Goal: Find specific page/section: Find specific page/section

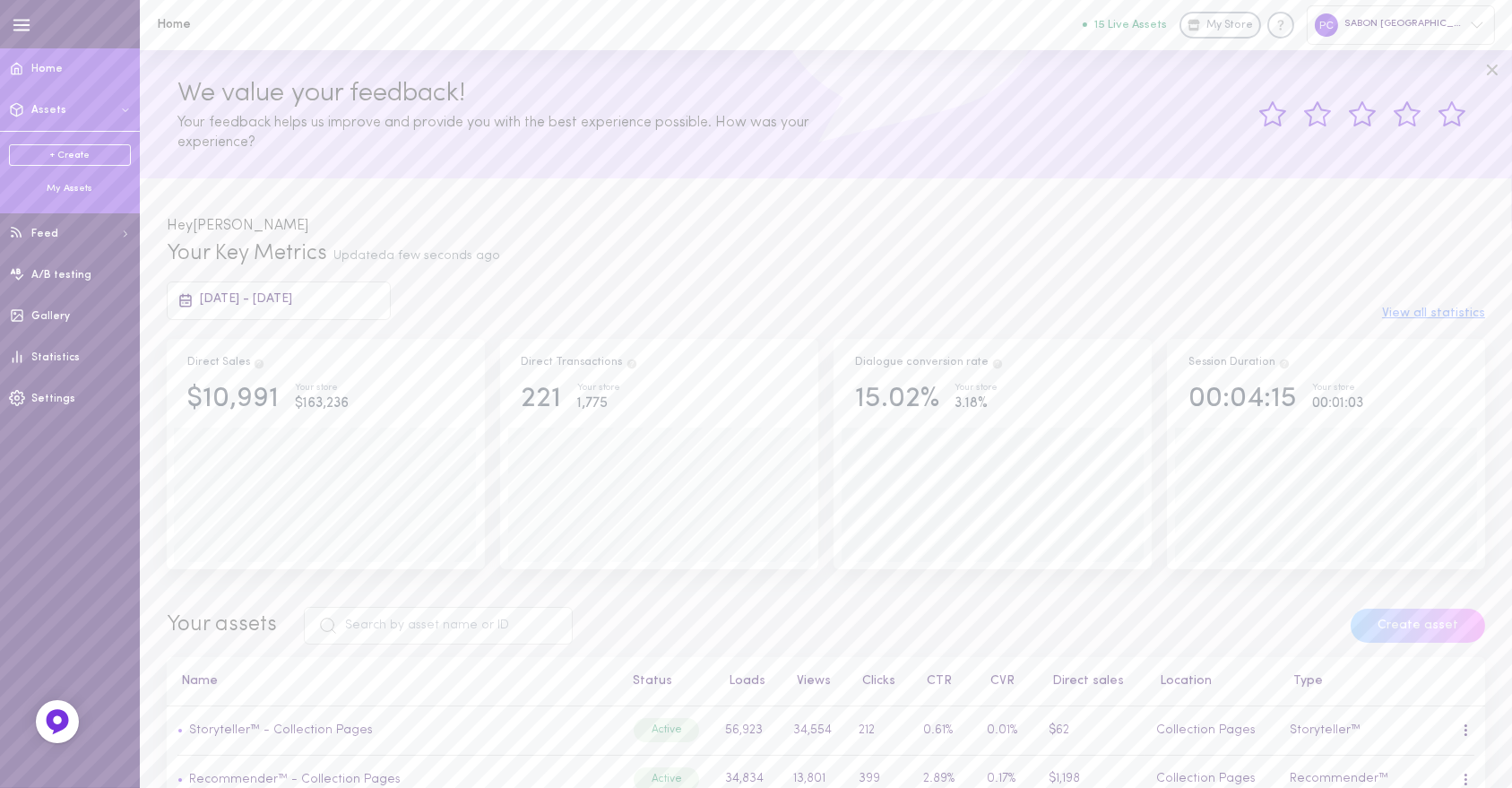
click at [74, 192] on div "My Assets" at bounding box center [70, 189] width 122 height 14
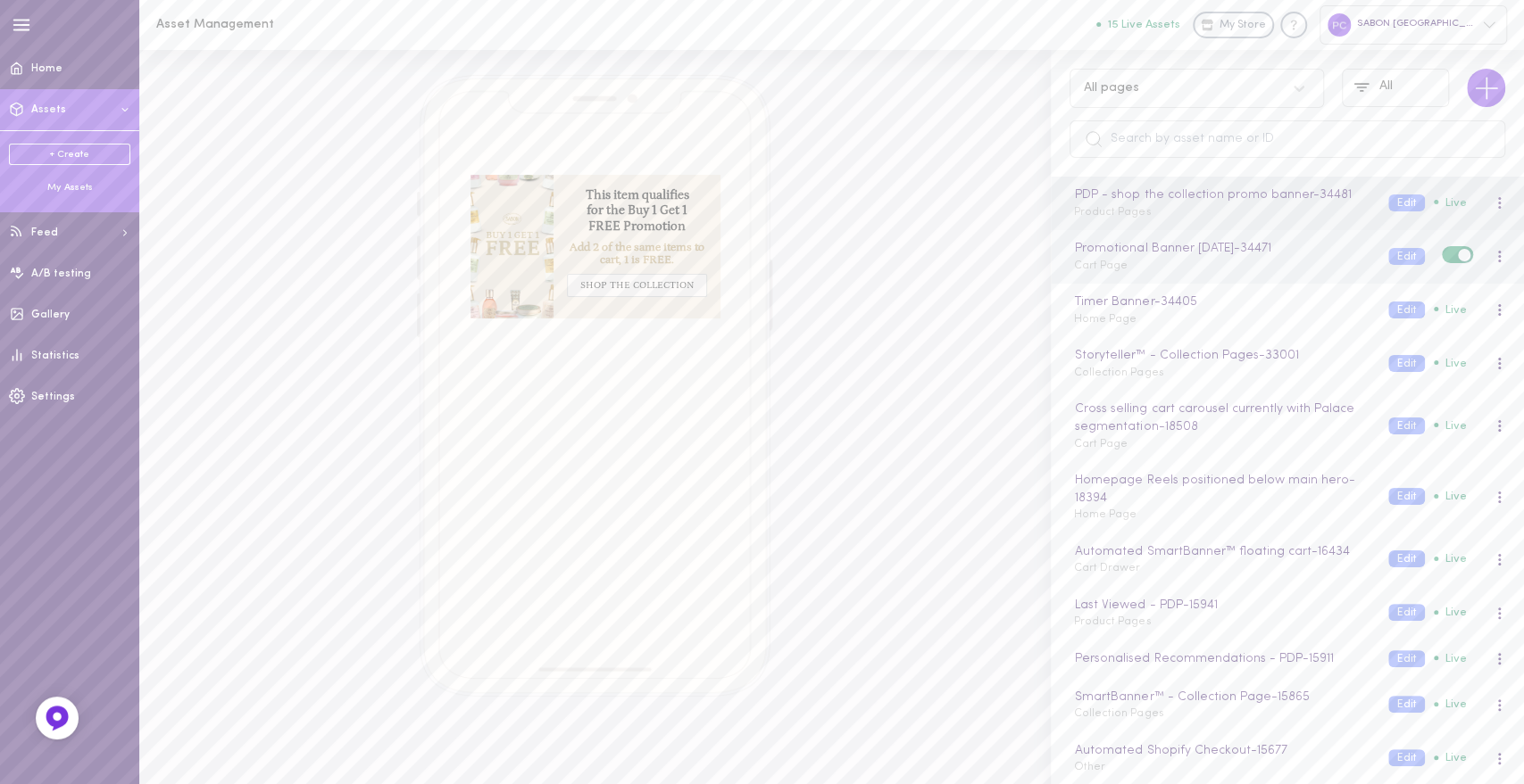
click at [1164, 279] on div "Promotional Banner [DATE] - 34471 Cart Page Edit Live" at bounding box center [1287, 256] width 473 height 53
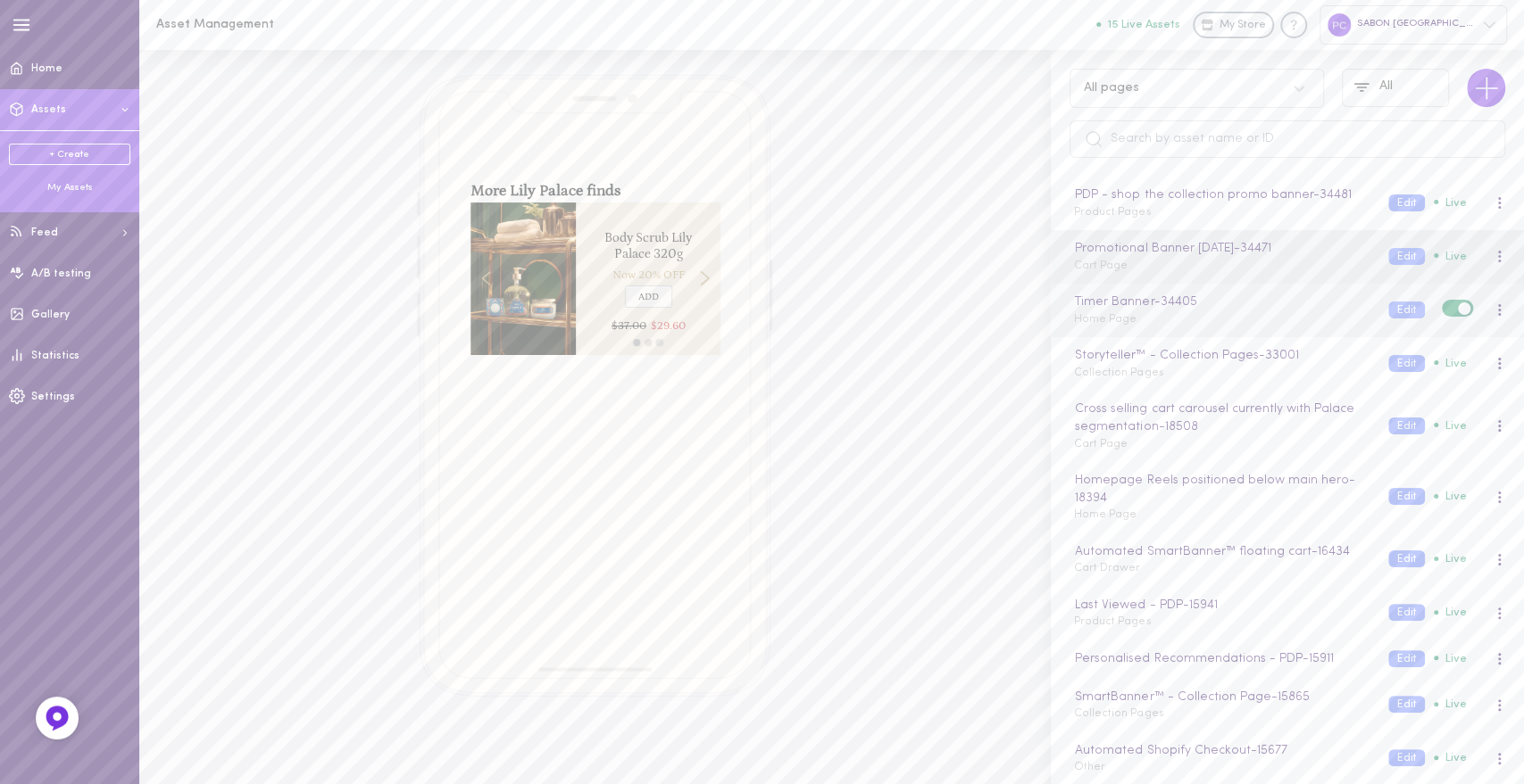
click at [1123, 322] on span "Home Page" at bounding box center [1105, 319] width 63 height 11
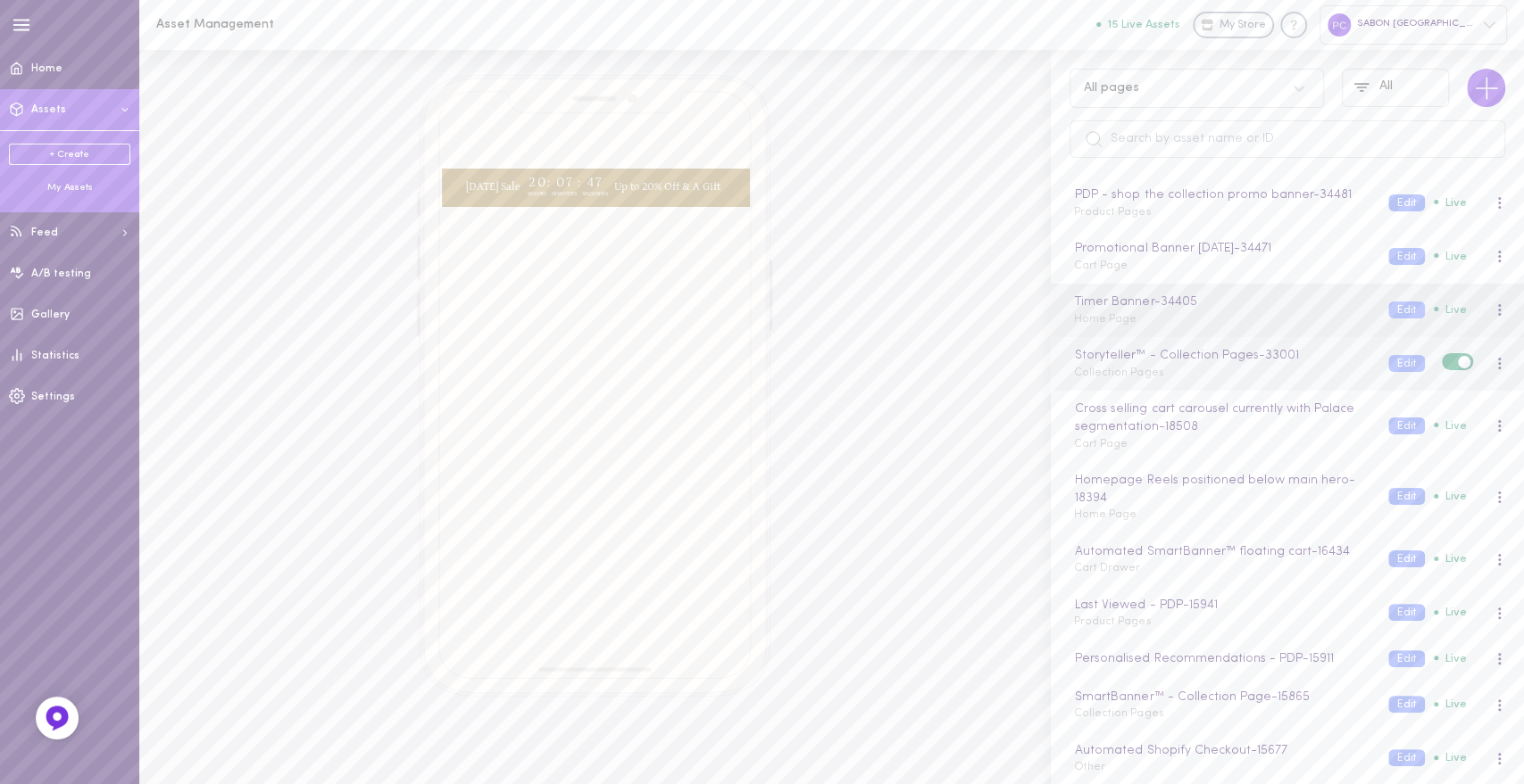
click at [1124, 383] on div "Storyteller™ - Collection Pages - 33001 Collection Pages Edit Live" at bounding box center [1287, 363] width 473 height 53
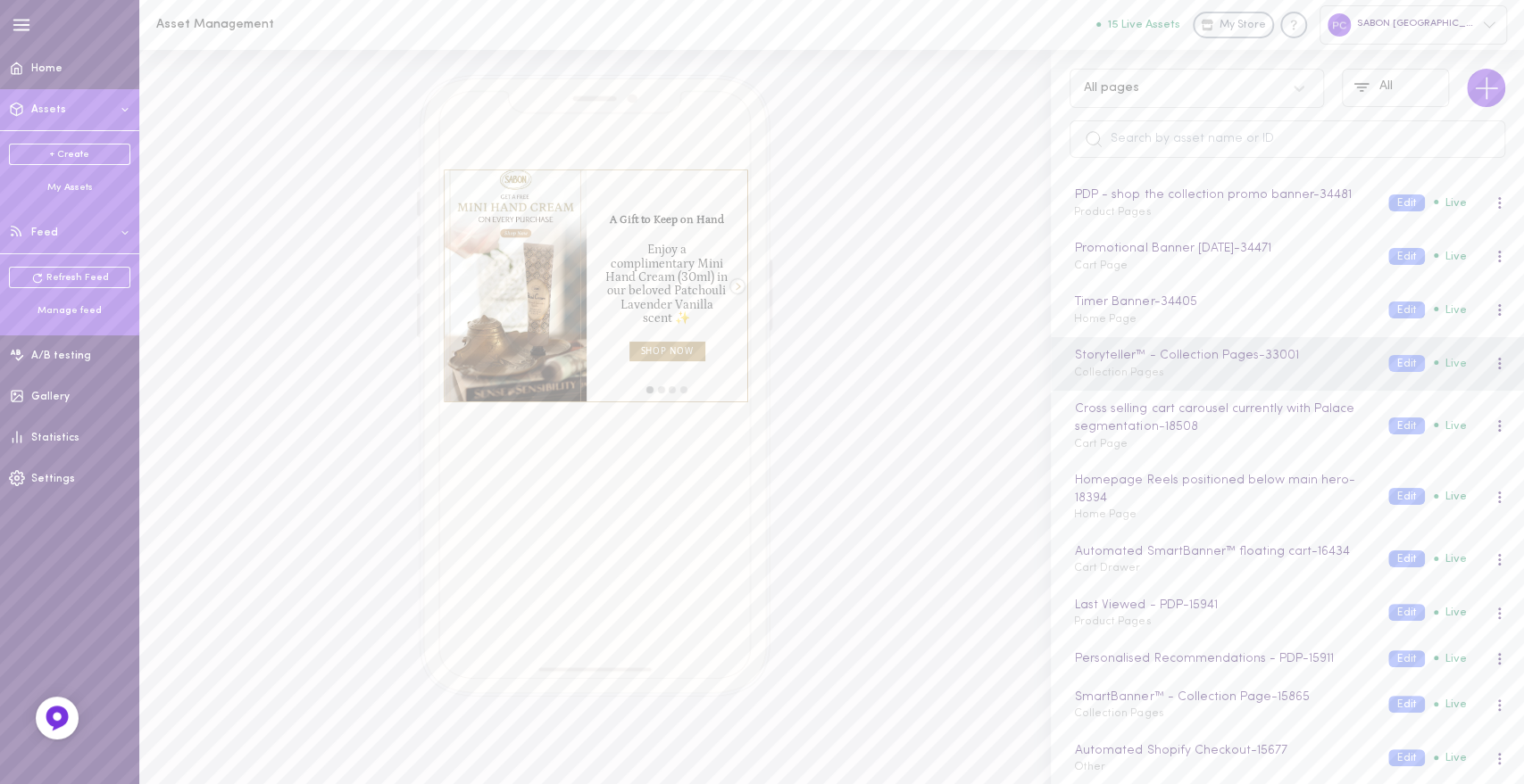
click at [71, 233] on button "Feed" at bounding box center [70, 233] width 139 height 42
click at [69, 320] on div "Refresh Feed Manage feed" at bounding box center [70, 291] width 139 height 76
click at [69, 312] on div "Manage feed" at bounding box center [70, 311] width 122 height 14
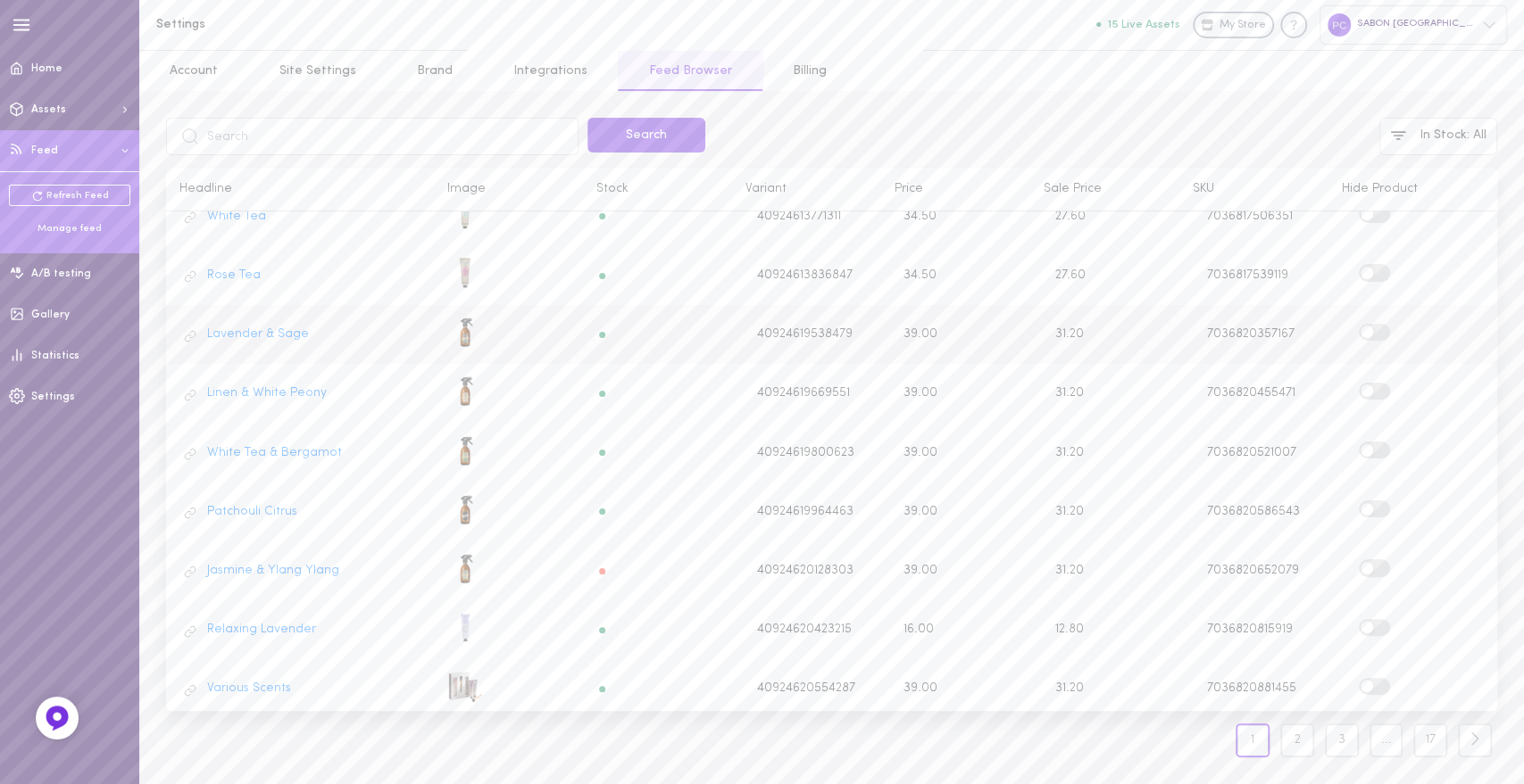
scroll to position [657, 0]
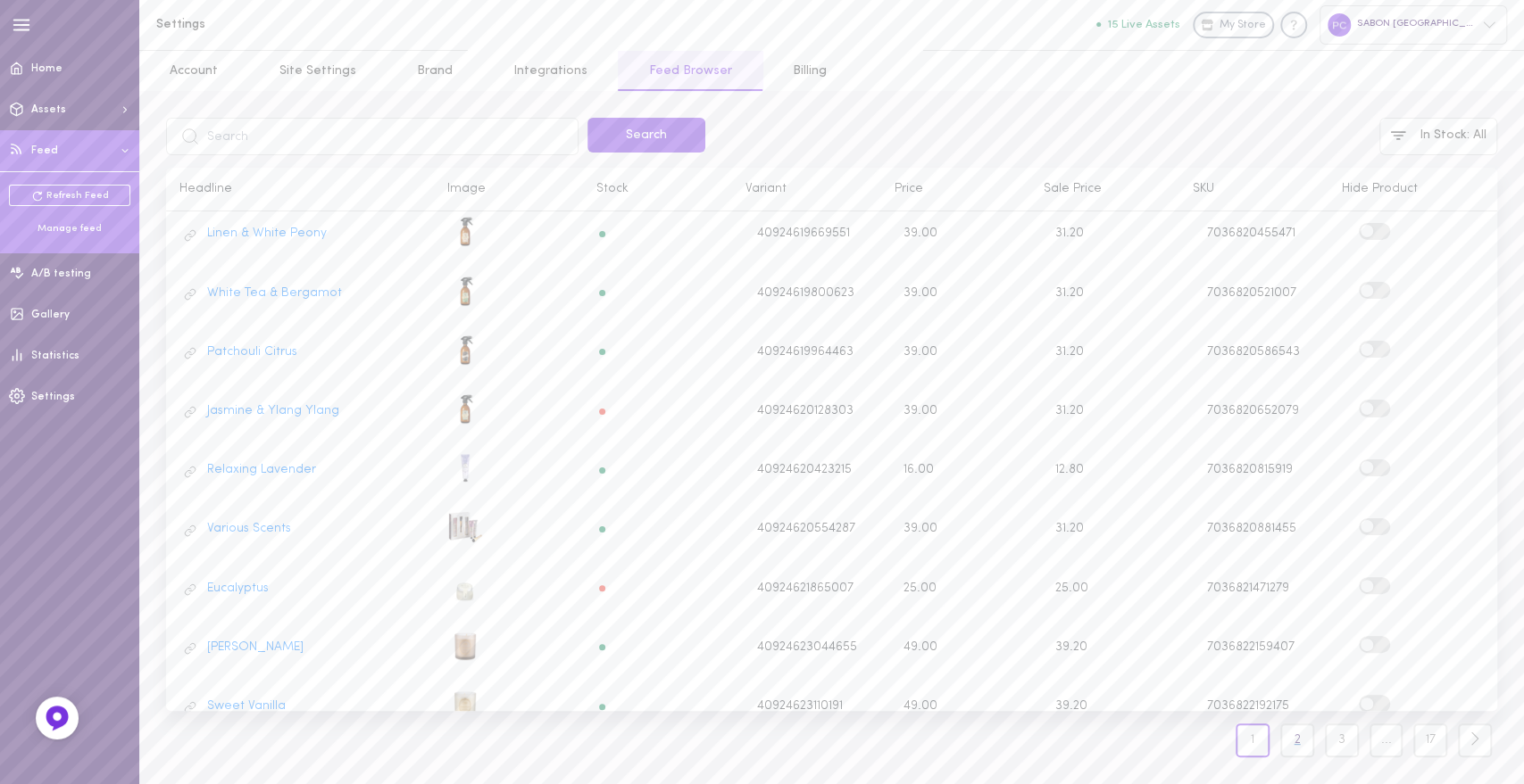
click at [1292, 730] on link "2" at bounding box center [1296, 741] width 34 height 34
click at [1285, 739] on link "3" at bounding box center [1296, 741] width 34 height 34
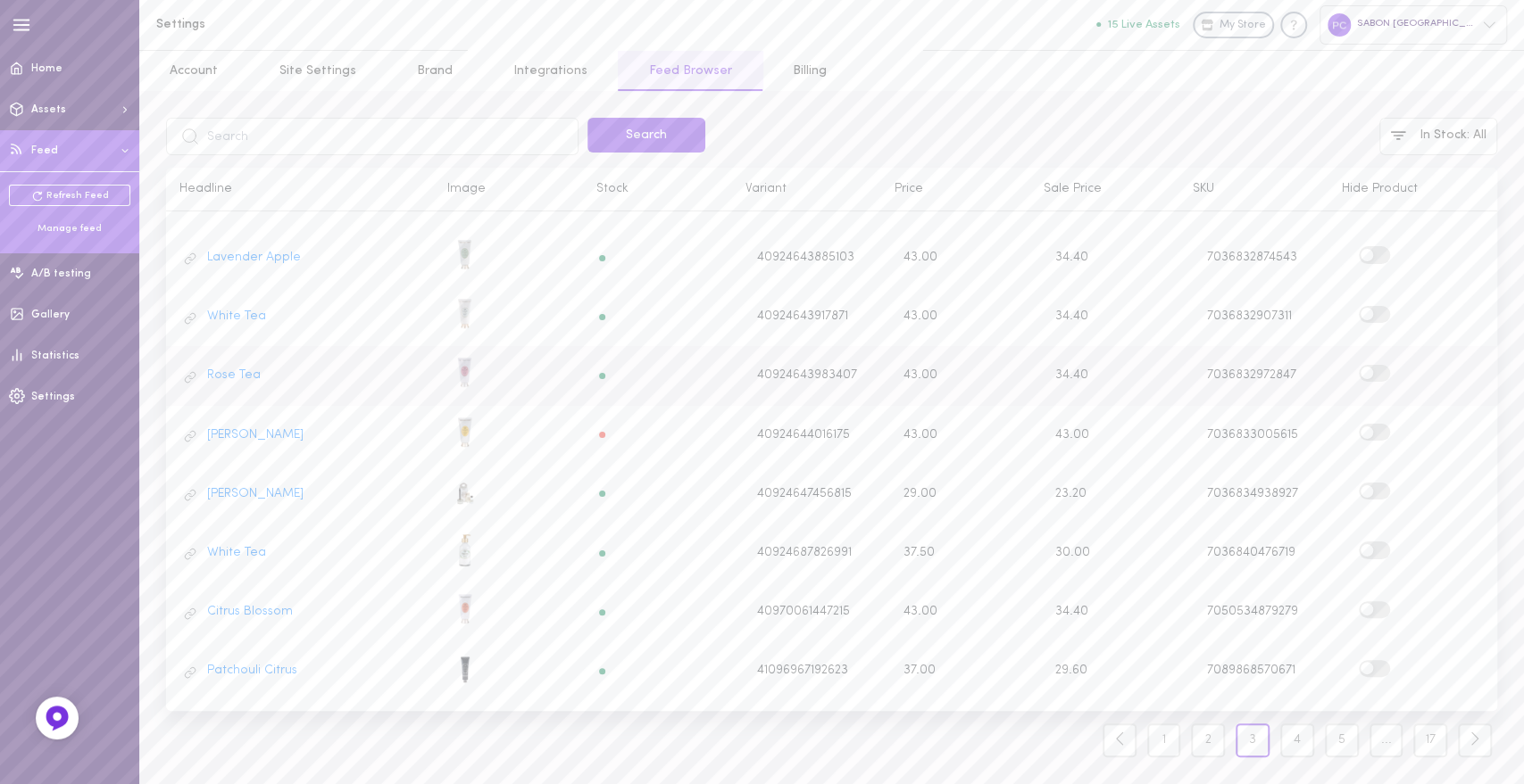
scroll to position [657, 0]
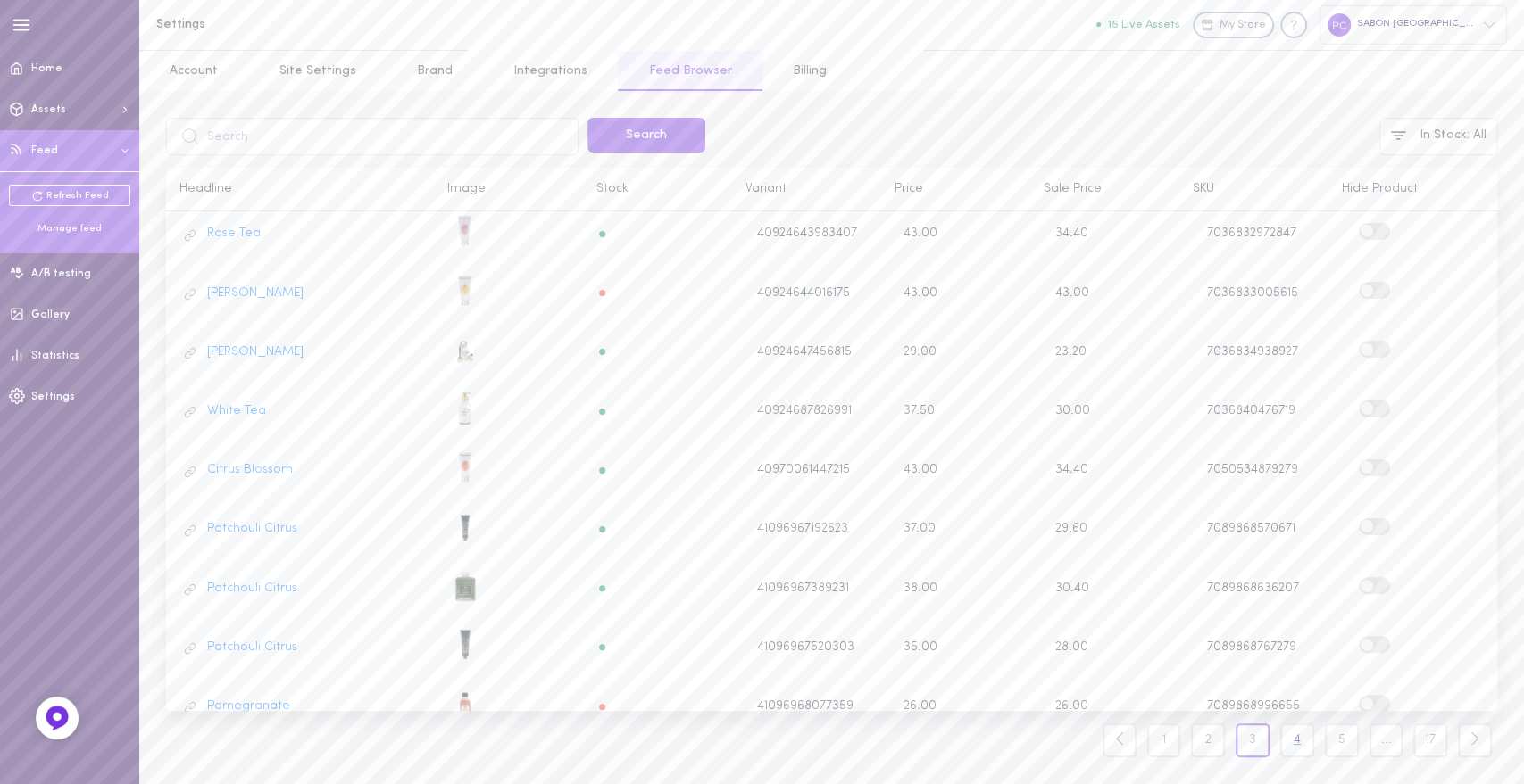
click at [1293, 744] on link "4" at bounding box center [1296, 741] width 34 height 34
click at [1307, 737] on link "5" at bounding box center [1296, 741] width 34 height 34
click at [1291, 742] on link "6" at bounding box center [1296, 741] width 34 height 34
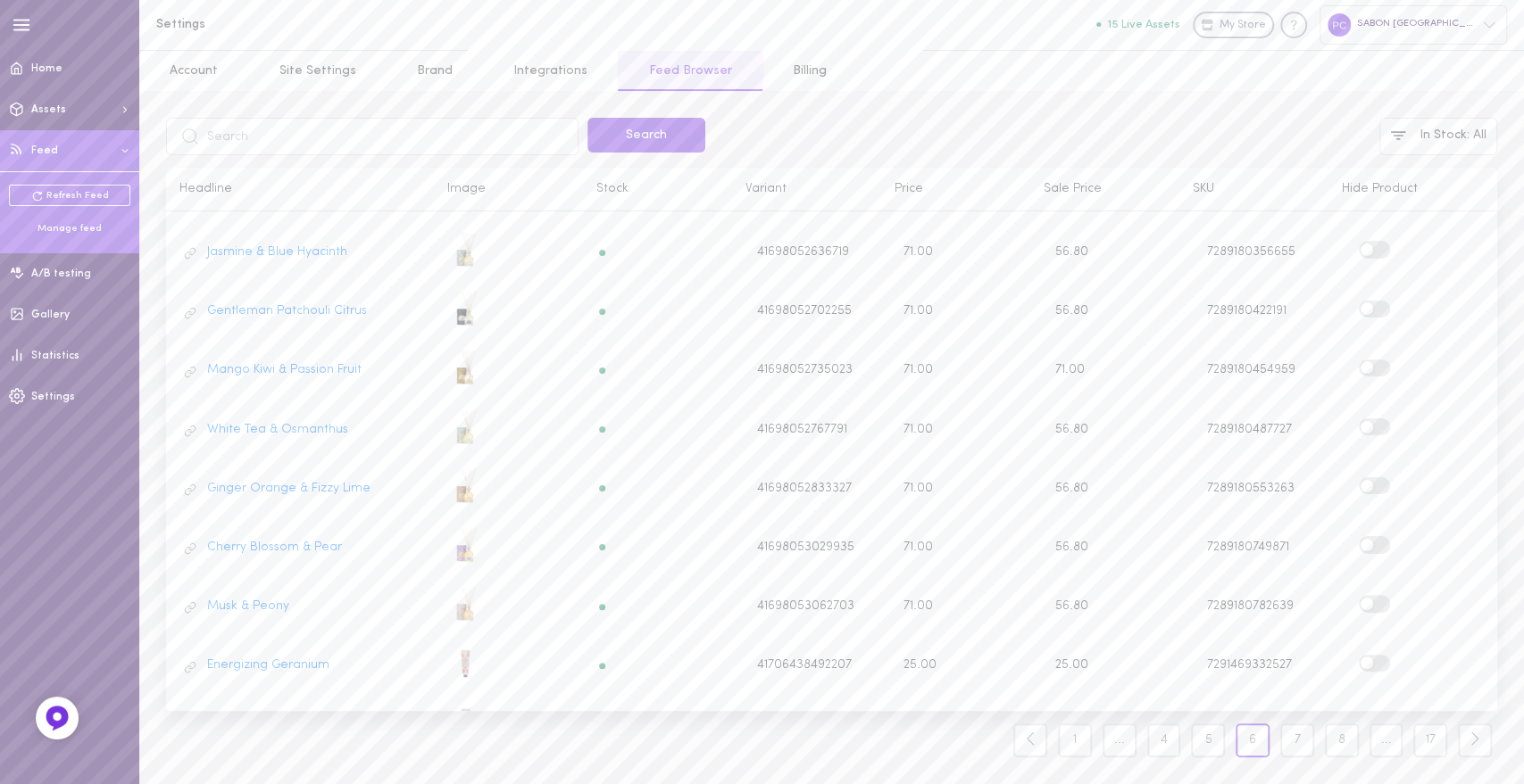
scroll to position [169, 0]
click at [270, 419] on link "White Tea & Osmanthus" at bounding box center [277, 427] width 141 height 16
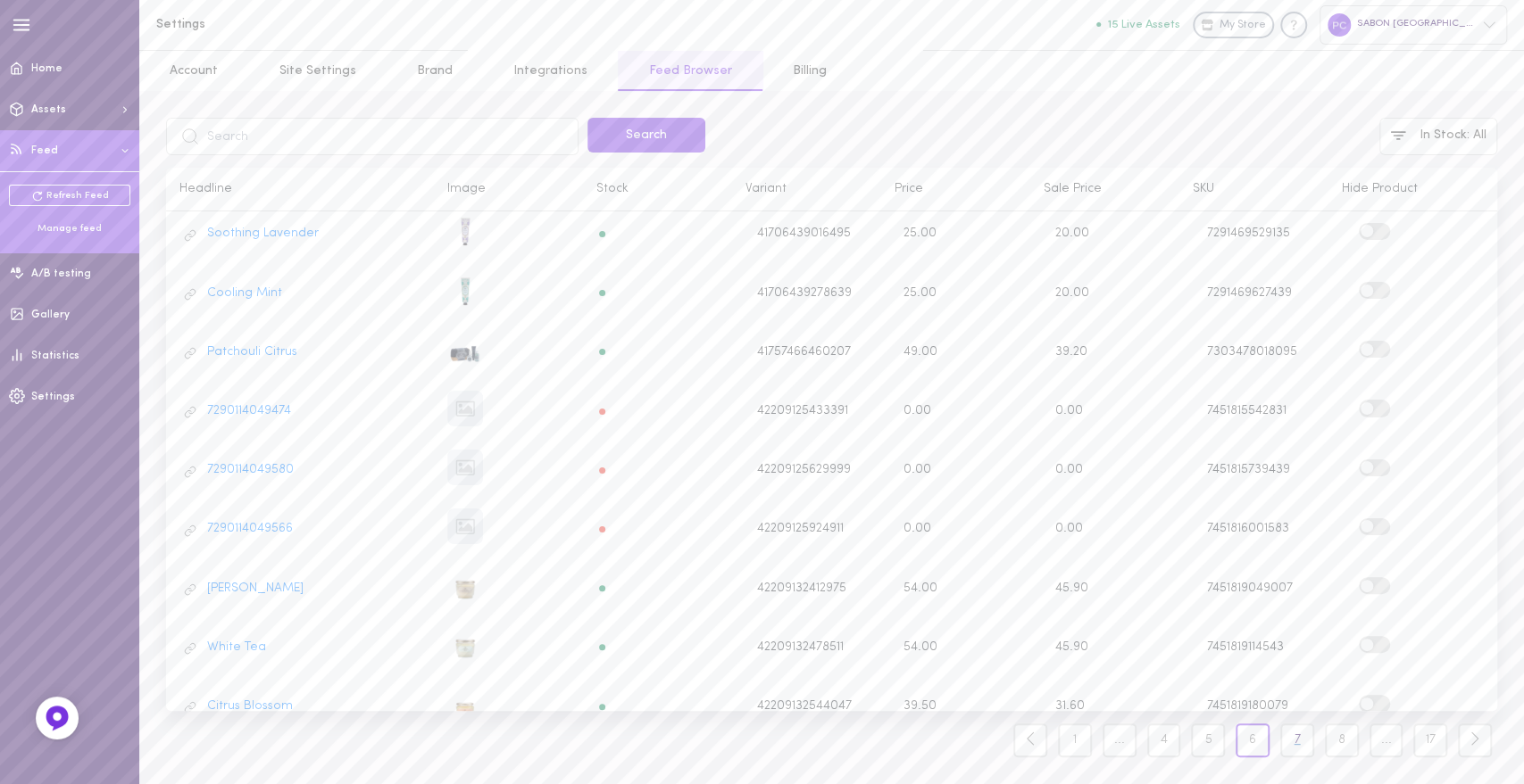
click at [1292, 744] on link "7" at bounding box center [1296, 741] width 34 height 34
click at [1293, 743] on link "8" at bounding box center [1296, 741] width 34 height 34
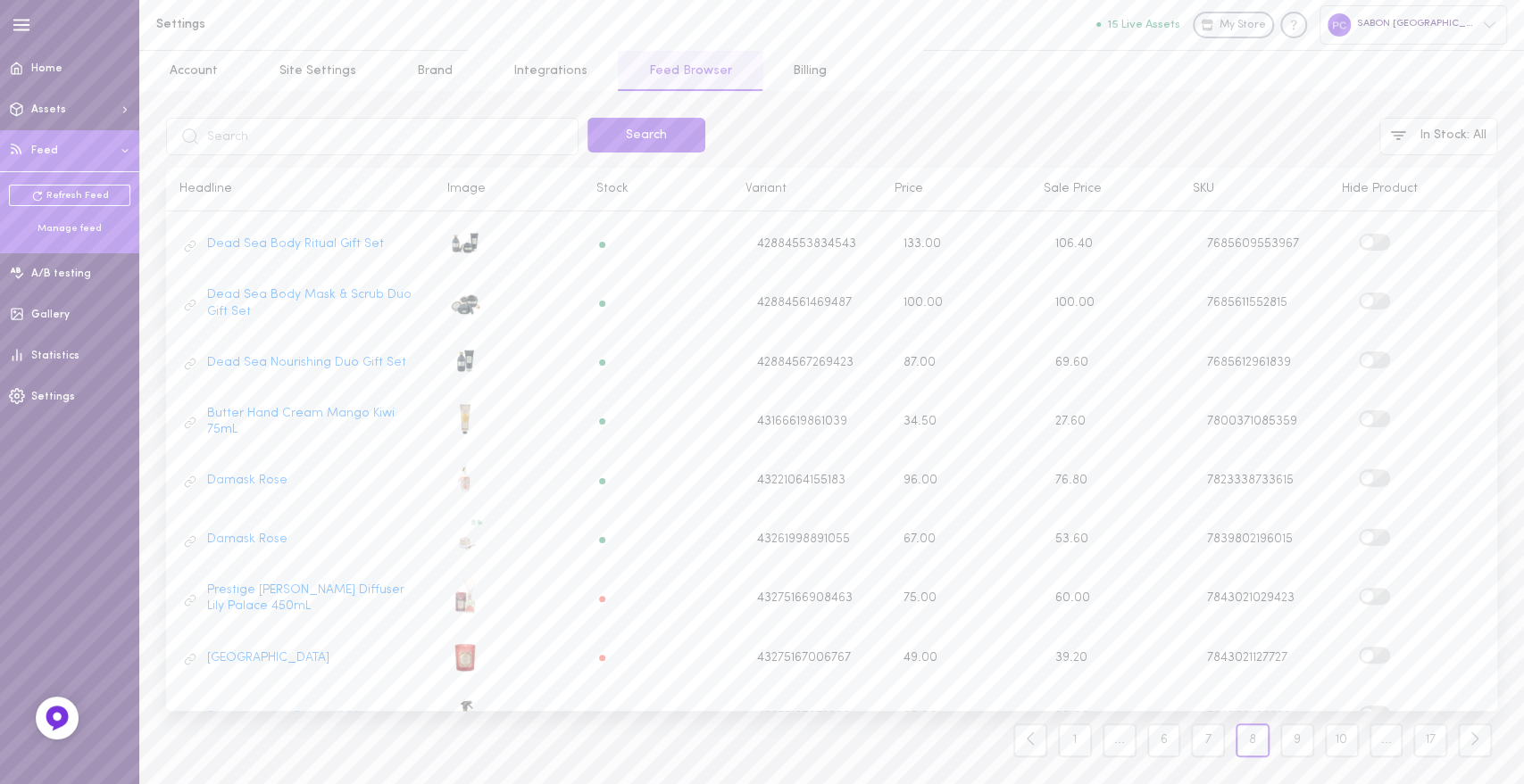
scroll to position [589, 0]
click at [247, 471] on link "Damask Rose" at bounding box center [246, 479] width 80 height 16
